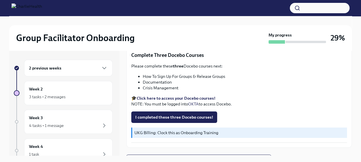
scroll to position [246, 0]
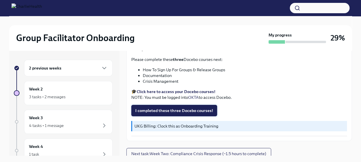
click at [199, 108] on span "I completed these three Docebo courses!" at bounding box center [174, 111] width 78 height 6
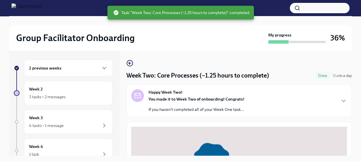
scroll to position [0, 0]
click at [82, 96] on div "3 tasks • 2 messages" at bounding box center [68, 96] width 79 height 7
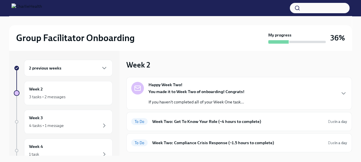
click at [207, 98] on div "You made it to Week Two of onboarding! Congrats! If you haven't completed all o…" at bounding box center [197, 97] width 96 height 16
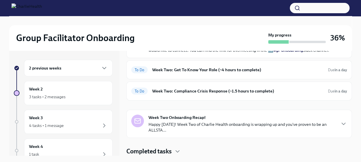
scroll to position [225, 0]
click at [198, 73] on h6 "Week Two: Get To Know Your Role (~4 hours to complete)" at bounding box center [237, 70] width 171 height 6
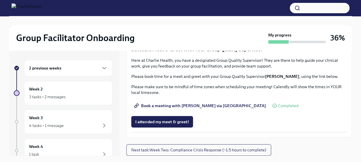
scroll to position [472, 0]
click at [183, 34] on span "I attended TWO group observation hours!" at bounding box center [174, 31] width 78 height 6
click at [182, 151] on span "Next task : Week Two: Compliance Crisis Response (~1.5 hours to complete)" at bounding box center [198, 150] width 135 height 6
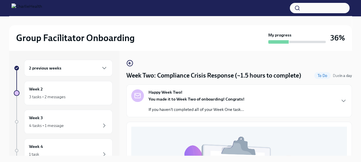
click at [332, 94] on div "Happy Week Two! You made it to Week Two of onboarding! Congrats! If you haven't…" at bounding box center [239, 100] width 216 height 23
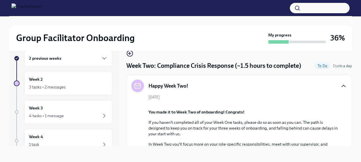
click at [340, 85] on icon "button" at bounding box center [343, 86] width 7 height 7
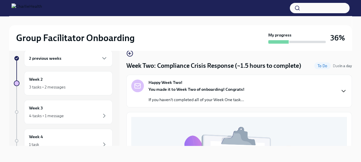
click at [335, 85] on div "Happy Week Two! You made it to Week Two of onboarding! Congrats! If you haven't…" at bounding box center [239, 91] width 216 height 23
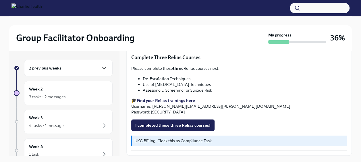
click at [101, 67] on icon "button" at bounding box center [104, 68] width 7 height 7
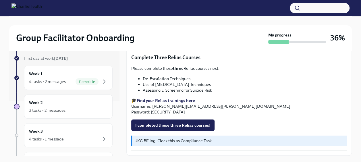
scroll to position [55, 0]
click at [70, 106] on div "3 tasks • 2 messages" at bounding box center [68, 109] width 79 height 7
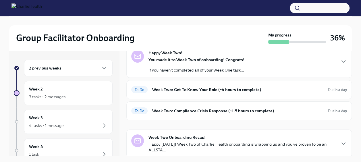
scroll to position [33, 0]
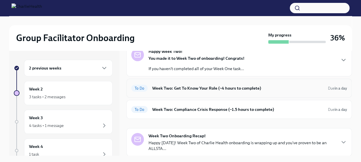
click at [225, 92] on div "To Do Week Two: Get To Know Your Role (~4 hours to complete) Due in a day" at bounding box center [239, 88] width 216 height 9
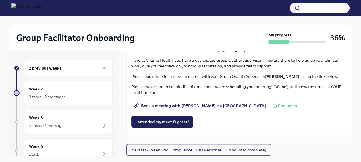
scroll to position [569, 0]
click at [222, 148] on span "Next task : Week Two: Compliance Crisis Response (~1.5 hours to complete)" at bounding box center [198, 150] width 135 height 6
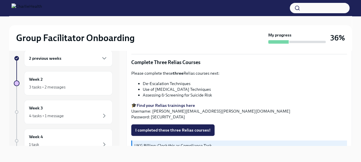
scroll to position [209, 0]
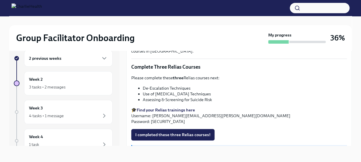
click at [177, 108] on strong "Find your Relias trainings here" at bounding box center [166, 110] width 58 height 5
